Goal: Information Seeking & Learning: Learn about a topic

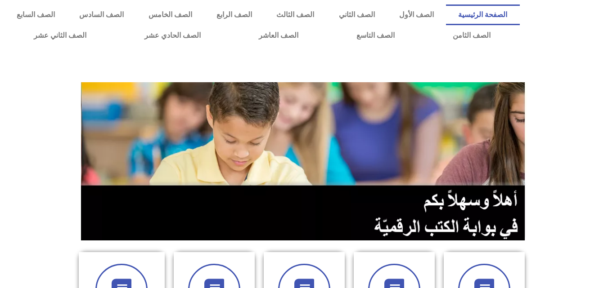
click at [605, 54] on div at bounding box center [304, 65] width 608 height 31
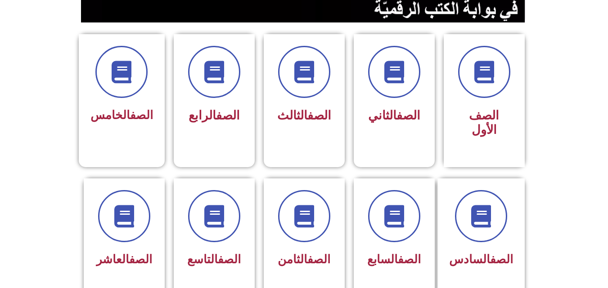
scroll to position [227, 0]
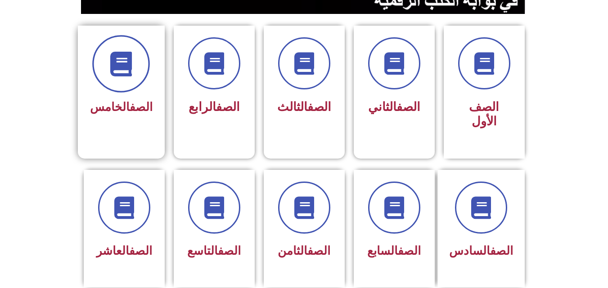
click at [129, 65] on icon at bounding box center [121, 64] width 25 height 25
click at [130, 110] on link "الصف" at bounding box center [141, 106] width 23 height 13
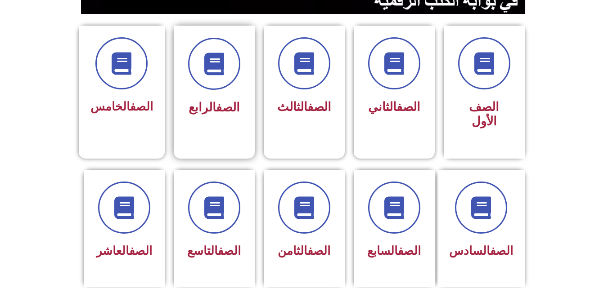
click at [229, 100] on link "الصف" at bounding box center [228, 107] width 24 height 14
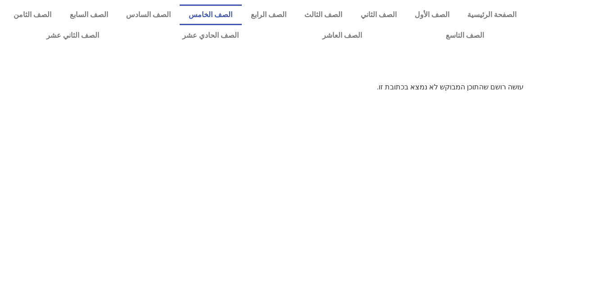
click at [235, 16] on link "الصف الخامس" at bounding box center [211, 14] width 62 height 21
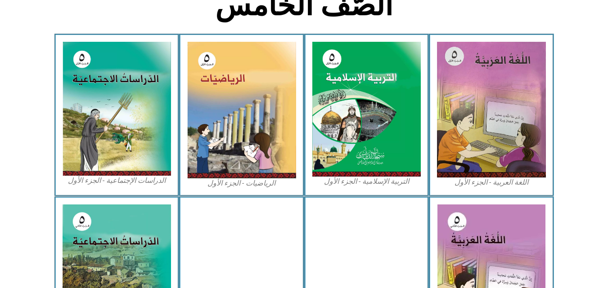
scroll to position [260, 0]
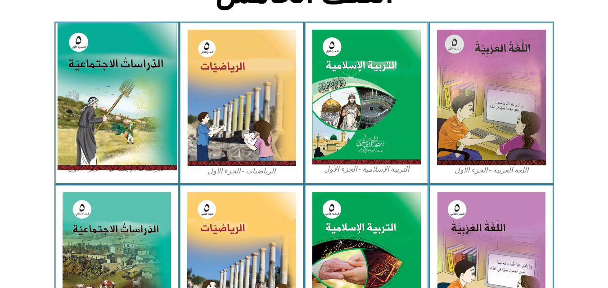
click at [92, 130] on img at bounding box center [117, 97] width 120 height 148
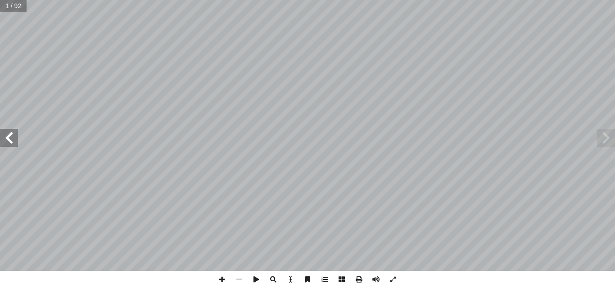
click at [14, 137] on span at bounding box center [9, 138] width 18 height 18
click at [609, 138] on span at bounding box center [606, 138] width 18 height 18
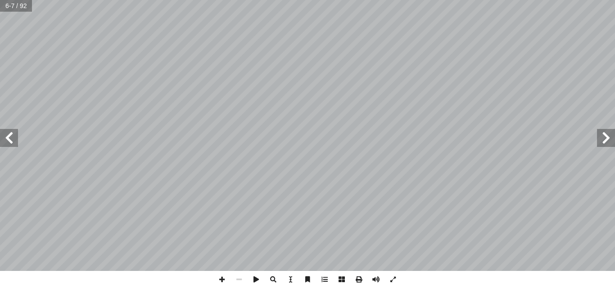
click at [609, 138] on span at bounding box center [606, 138] width 18 height 18
click at [7, 8] on input "text" at bounding box center [16, 6] width 32 height 12
type input "**"
click at [603, 145] on span at bounding box center [606, 138] width 18 height 18
click at [602, 137] on span at bounding box center [606, 138] width 18 height 18
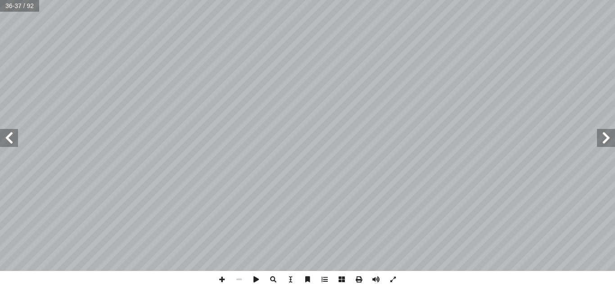
click at [606, 139] on span at bounding box center [606, 138] width 18 height 18
click at [11, 140] on span at bounding box center [9, 138] width 18 height 18
click at [609, 139] on span at bounding box center [606, 138] width 18 height 18
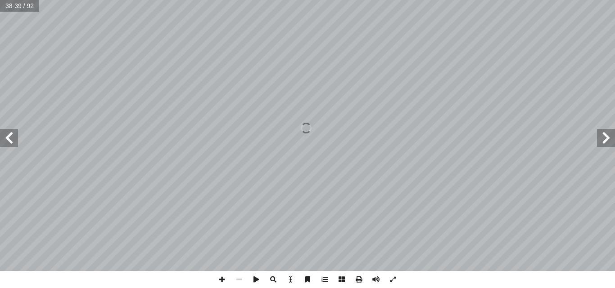
click at [609, 139] on span at bounding box center [606, 138] width 18 height 18
click at [12, 142] on span at bounding box center [9, 138] width 18 height 18
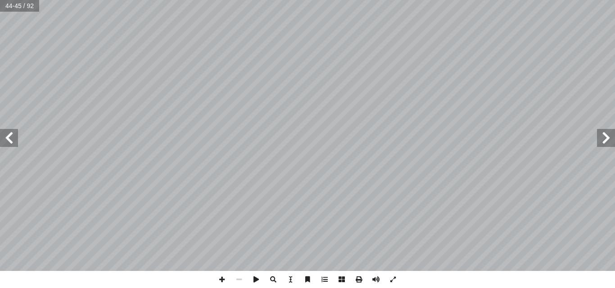
click at [13, 147] on span at bounding box center [9, 138] width 18 height 18
click at [13, 140] on span at bounding box center [9, 138] width 18 height 18
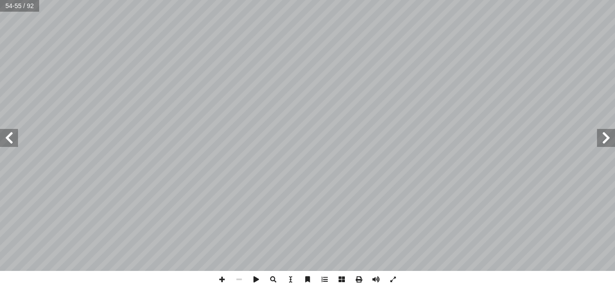
click at [13, 140] on span at bounding box center [9, 138] width 18 height 18
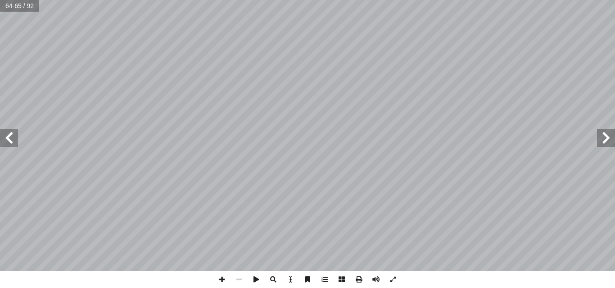
click at [611, 141] on span at bounding box center [606, 138] width 18 height 18
click at [8, 138] on span at bounding box center [9, 138] width 18 height 18
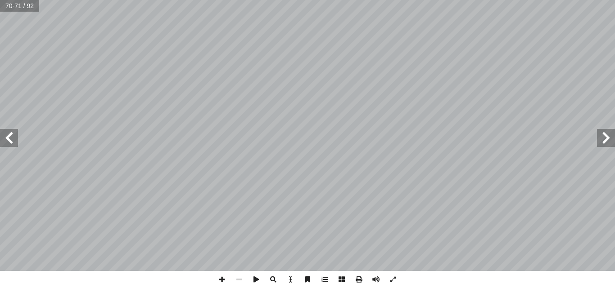
click at [8, 138] on span at bounding box center [9, 138] width 18 height 18
click at [609, 143] on span at bounding box center [606, 138] width 18 height 18
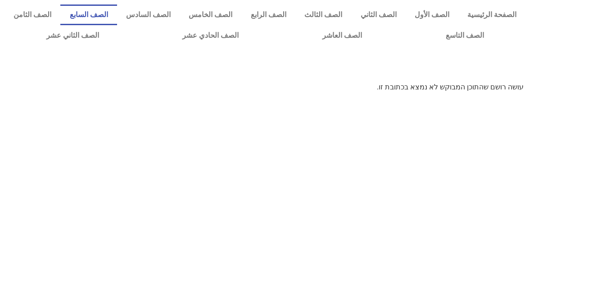
click at [117, 14] on link "الصف السابع" at bounding box center [88, 14] width 56 height 21
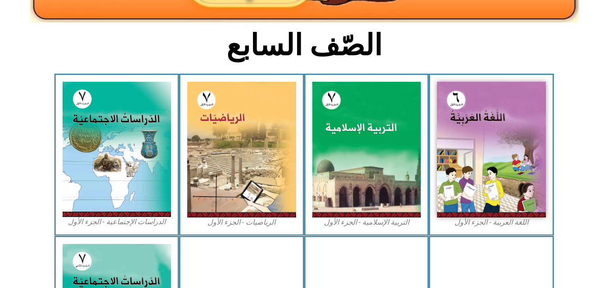
scroll to position [225, 0]
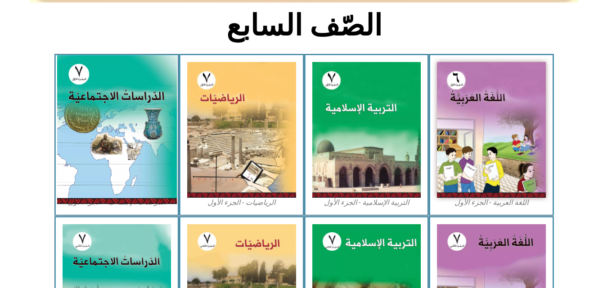
click at [121, 156] on img at bounding box center [117, 129] width 120 height 149
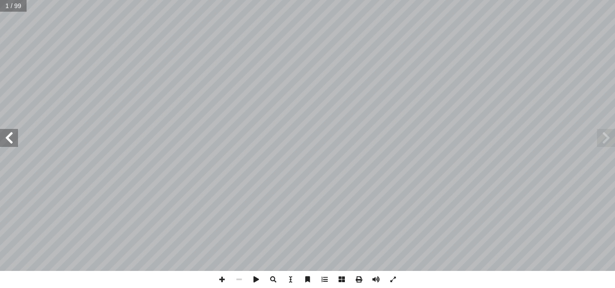
click at [12, 141] on span at bounding box center [9, 138] width 18 height 18
click at [13, 137] on span at bounding box center [9, 138] width 18 height 18
click at [237, 278] on span at bounding box center [238, 279] width 17 height 17
click at [4, 136] on span at bounding box center [9, 138] width 18 height 18
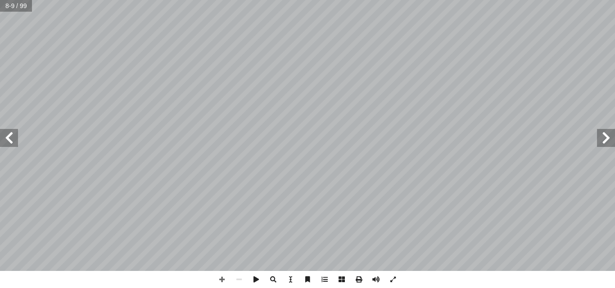
click at [4, 136] on span at bounding box center [9, 138] width 18 height 18
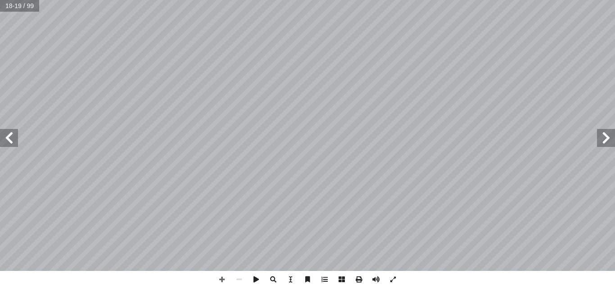
click at [4, 136] on span at bounding box center [9, 138] width 18 height 18
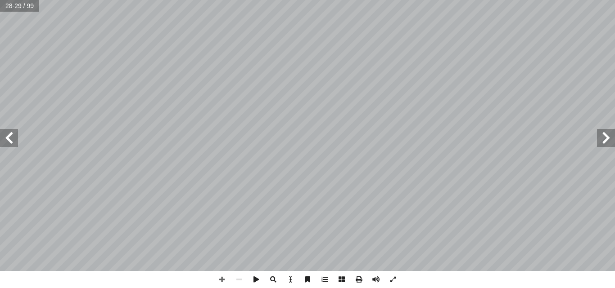
click at [606, 138] on span at bounding box center [606, 138] width 18 height 18
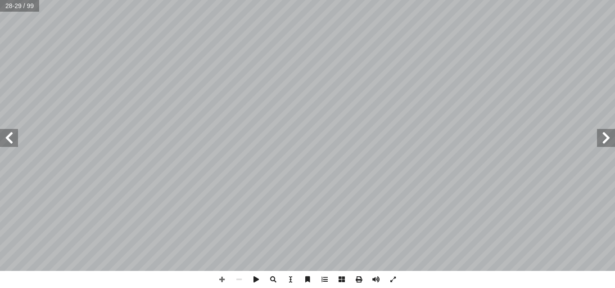
click at [606, 138] on span at bounding box center [606, 138] width 18 height 18
click at [11, 136] on span at bounding box center [9, 138] width 18 height 18
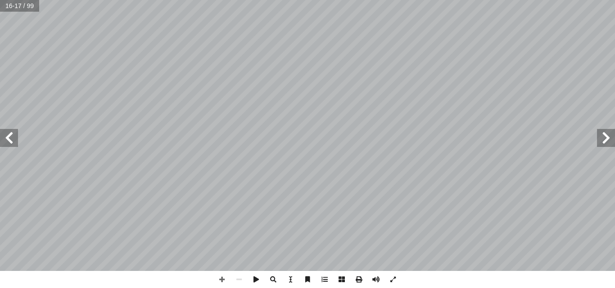
click at [604, 139] on span at bounding box center [606, 138] width 18 height 18
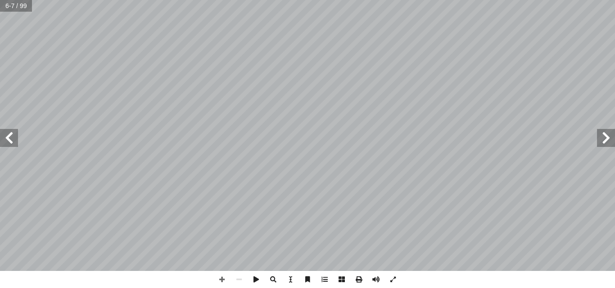
click at [604, 139] on span at bounding box center [606, 138] width 18 height 18
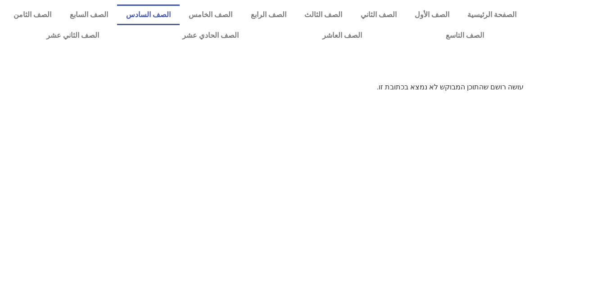
click at [180, 12] on link "الصف السادس" at bounding box center [148, 14] width 63 height 21
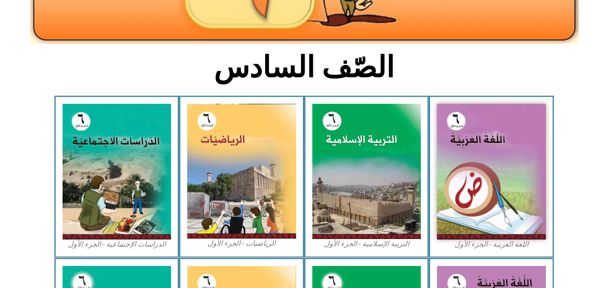
scroll to position [190, 0]
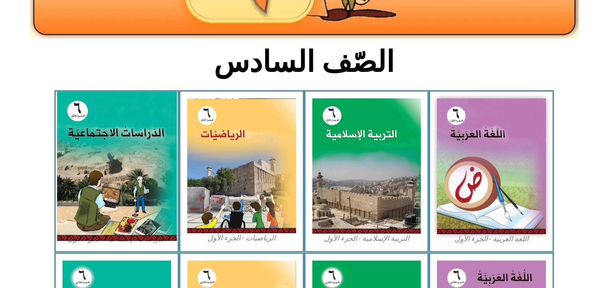
click at [158, 167] on img at bounding box center [117, 166] width 120 height 149
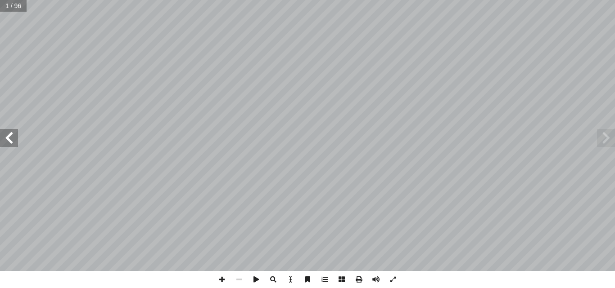
click at [10, 136] on span at bounding box center [9, 138] width 18 height 18
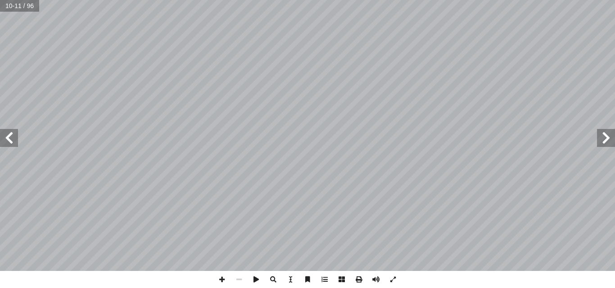
click at [10, 136] on span at bounding box center [9, 138] width 18 height 18
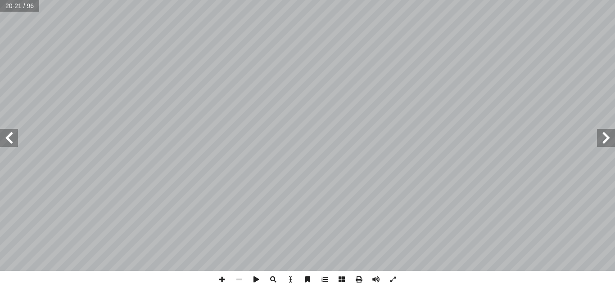
click at [613, 146] on span at bounding box center [606, 138] width 18 height 18
click at [609, 139] on span at bounding box center [606, 138] width 18 height 18
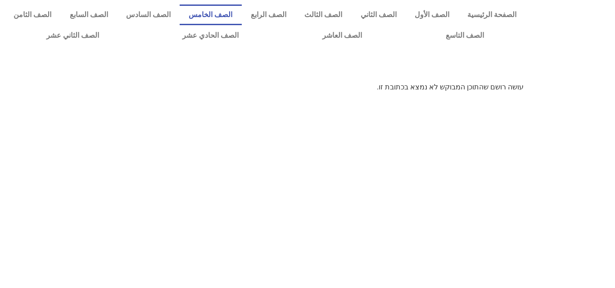
click at [241, 9] on link "الصف الخامس" at bounding box center [211, 14] width 62 height 21
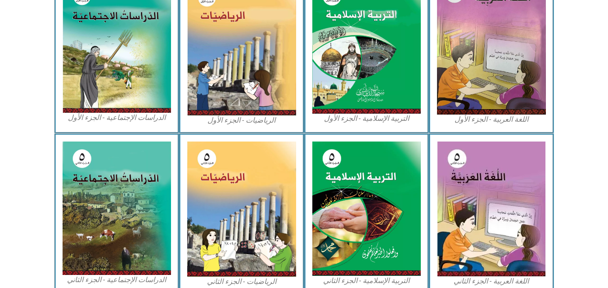
scroll to position [317, 0]
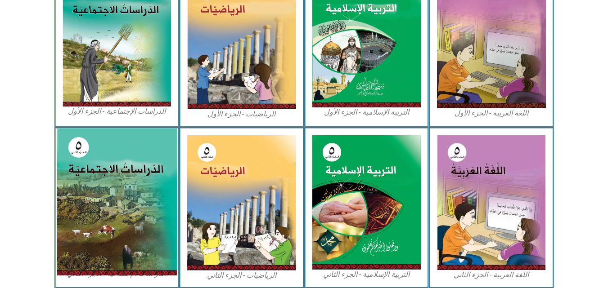
click at [65, 203] on img at bounding box center [117, 202] width 120 height 147
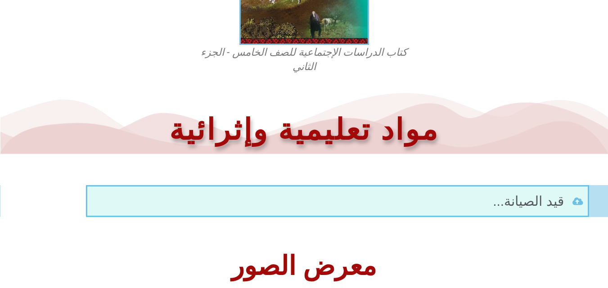
scroll to position [386, 0]
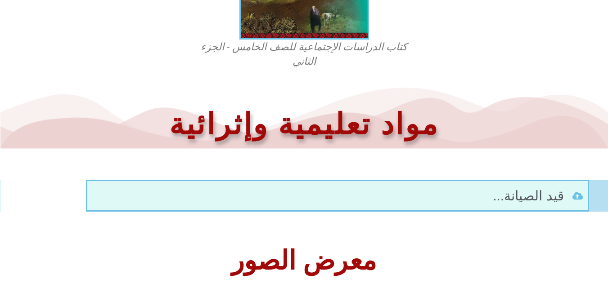
click at [557, 193] on span "قيد الصيانة..." at bounding box center [529, 196] width 73 height 20
click at [305, 51] on figcaption "كتاب الدراسات الإجتماعية للصف الخامس - الجزء الثاني" at bounding box center [304, 54] width 216 height 29
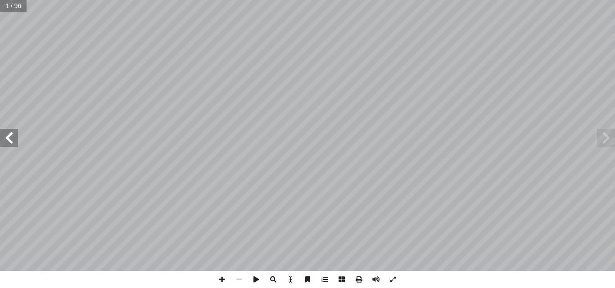
click at [12, 132] on span at bounding box center [9, 138] width 18 height 18
click at [253, 284] on span at bounding box center [255, 279] width 17 height 17
drag, startPoint x: 253, startPoint y: 284, endPoint x: 240, endPoint y: 281, distance: 13.3
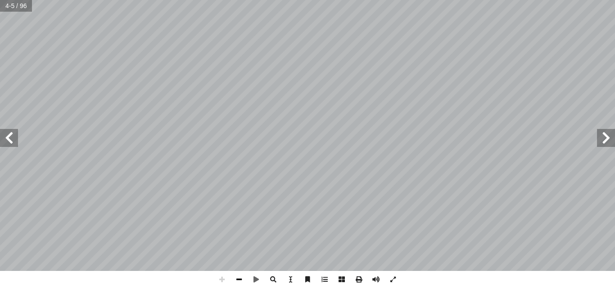
click at [240, 281] on div at bounding box center [307, 279] width 188 height 17
click at [234, 279] on span at bounding box center [238, 279] width 17 height 17
click at [240, 280] on span at bounding box center [238, 279] width 17 height 17
click at [11, 143] on span at bounding box center [9, 138] width 18 height 18
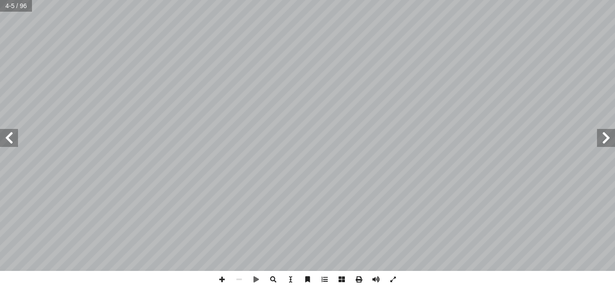
click at [11, 143] on span at bounding box center [9, 138] width 18 height 18
click at [9, 142] on span at bounding box center [9, 138] width 18 height 18
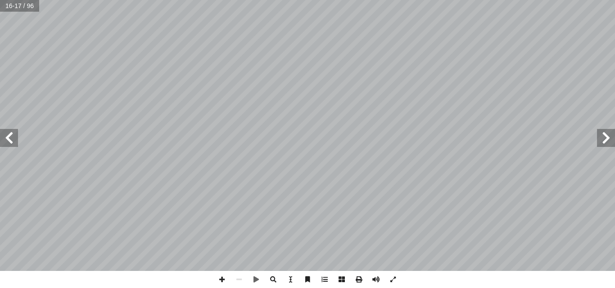
click at [9, 142] on span at bounding box center [9, 138] width 18 height 18
click at [608, 139] on span at bounding box center [606, 138] width 18 height 18
click at [606, 141] on span at bounding box center [606, 138] width 18 height 18
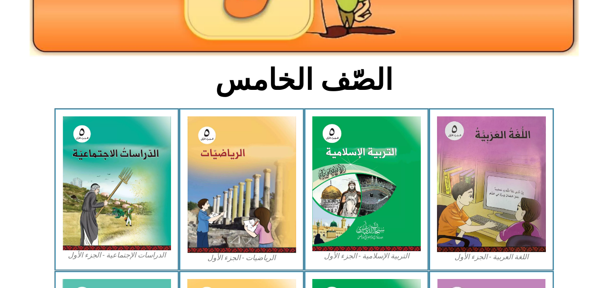
scroll to position [169, 0]
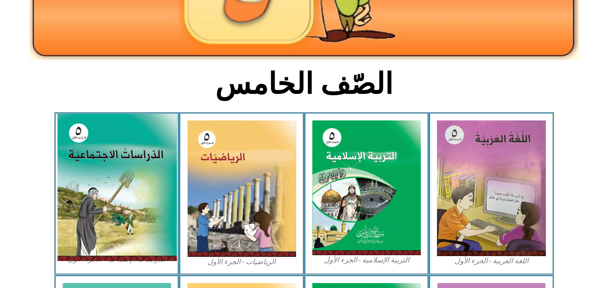
click at [108, 171] on img at bounding box center [117, 188] width 120 height 148
click at [119, 199] on img at bounding box center [117, 188] width 120 height 148
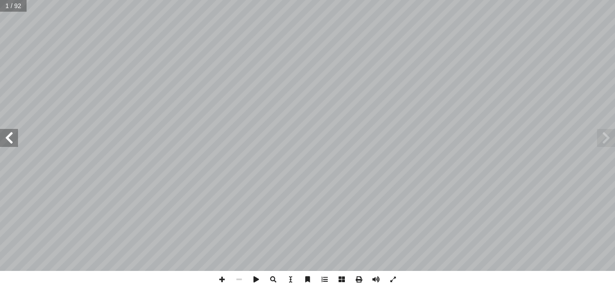
click at [5, 138] on span at bounding box center [9, 138] width 18 height 18
click at [12, 145] on span at bounding box center [9, 138] width 18 height 18
click at [10, 141] on span at bounding box center [9, 138] width 18 height 18
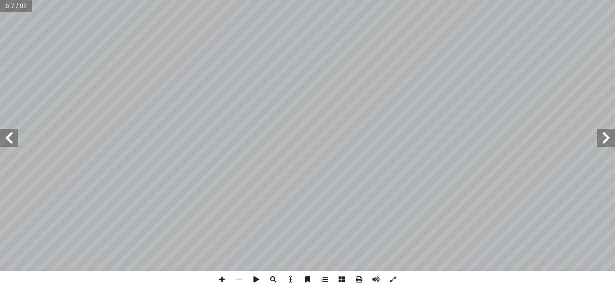
click at [10, 141] on span at bounding box center [9, 138] width 18 height 18
click at [602, 139] on span at bounding box center [606, 138] width 18 height 18
click at [8, 142] on span at bounding box center [9, 138] width 18 height 18
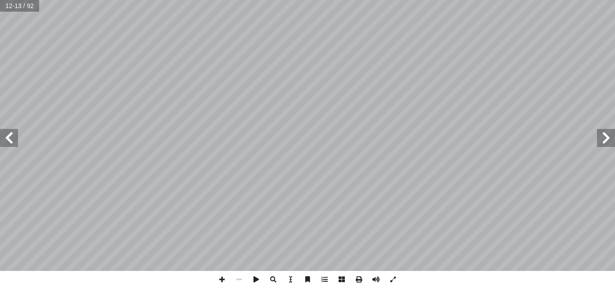
click at [8, 143] on span at bounding box center [9, 138] width 18 height 18
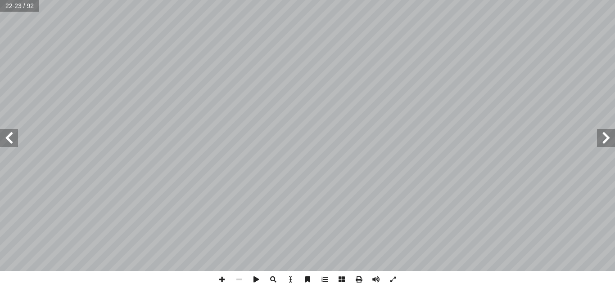
click at [8, 143] on span at bounding box center [9, 138] width 18 height 18
click at [7, 138] on span at bounding box center [9, 138] width 18 height 18
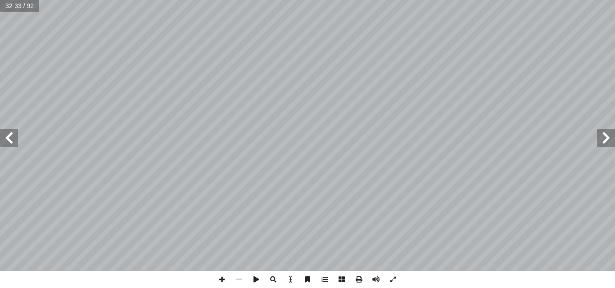
click at [7, 138] on span at bounding box center [9, 138] width 18 height 18
click at [14, 135] on span at bounding box center [9, 138] width 18 height 18
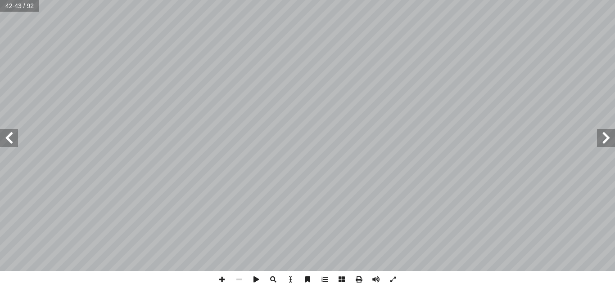
click at [4, 142] on span at bounding box center [9, 138] width 18 height 18
click at [7, 138] on span at bounding box center [9, 138] width 18 height 18
click at [605, 140] on span at bounding box center [606, 138] width 18 height 18
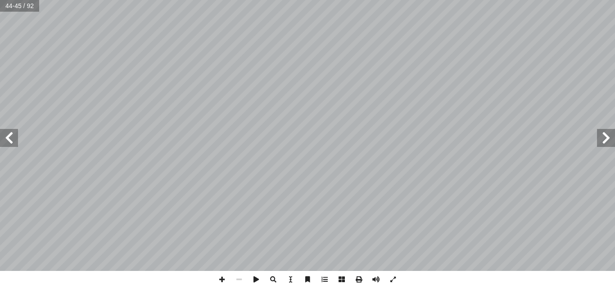
click at [604, 140] on span at bounding box center [606, 138] width 18 height 18
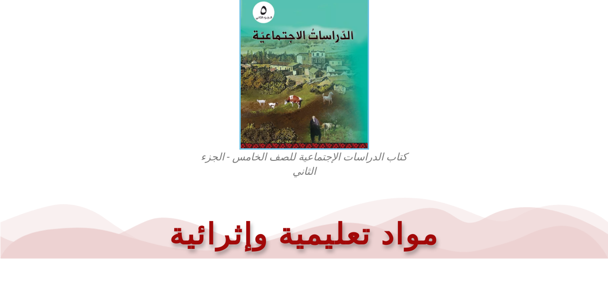
scroll to position [274, 0]
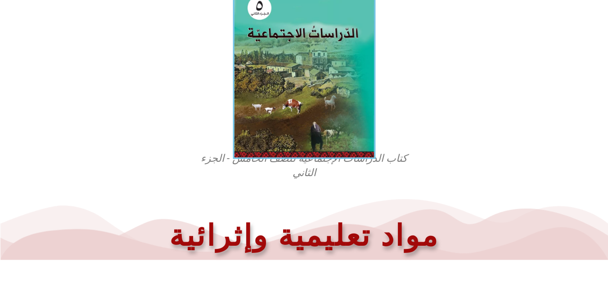
click at [276, 104] on img at bounding box center [304, 71] width 143 height 175
